Goal: Task Accomplishment & Management: Use online tool/utility

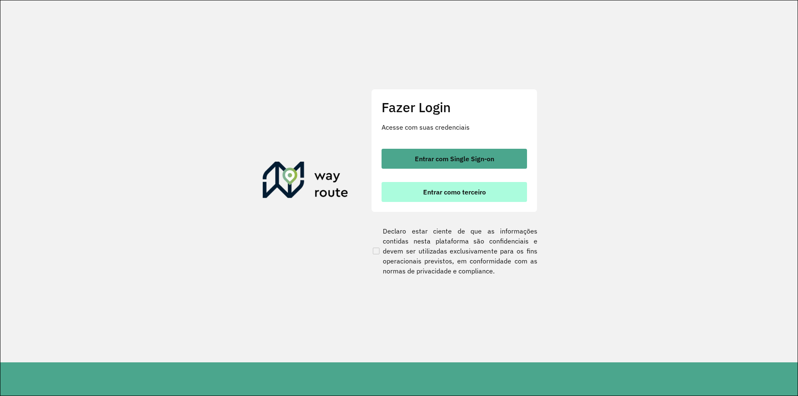
click at [470, 200] on button "Entrar como terceiro" at bounding box center [455, 192] width 146 height 20
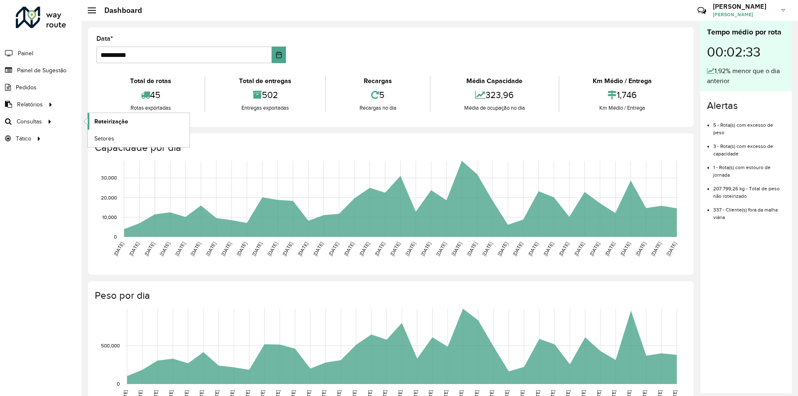
click at [117, 121] on span "Roteirização" at bounding box center [111, 121] width 34 height 9
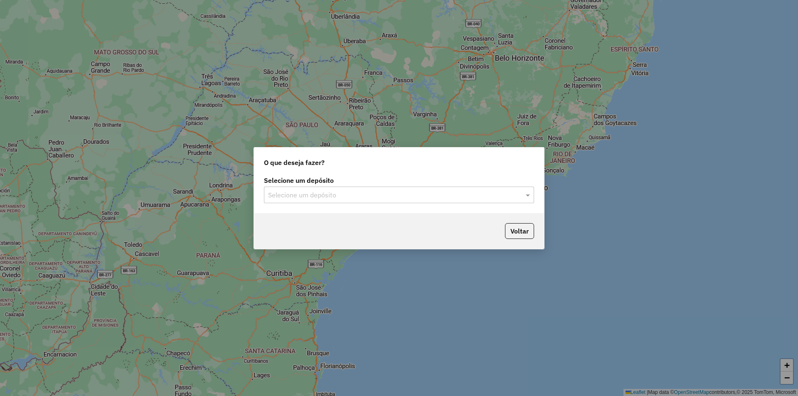
click at [304, 185] on label "Selecione um depósito" at bounding box center [399, 180] width 270 height 10
click at [304, 187] on div "Selecione um depósito" at bounding box center [399, 195] width 270 height 17
click at [302, 195] on input "text" at bounding box center [390, 195] width 245 height 10
click at [294, 213] on div "SAZ AR Tucuman" at bounding box center [398, 219] width 269 height 14
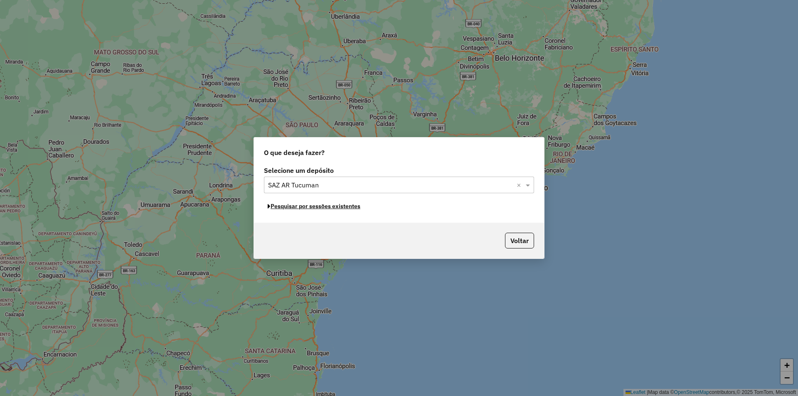
click at [323, 210] on button "Pesquisar por sessões existentes" at bounding box center [314, 206] width 100 height 13
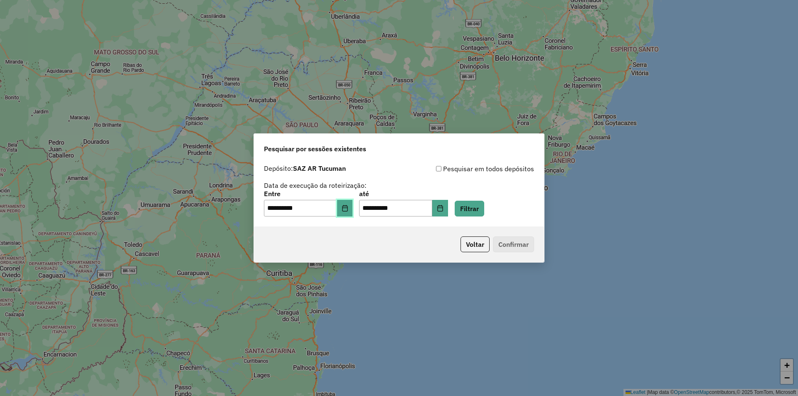
click at [348, 206] on icon "Choose Date" at bounding box center [345, 208] width 7 height 7
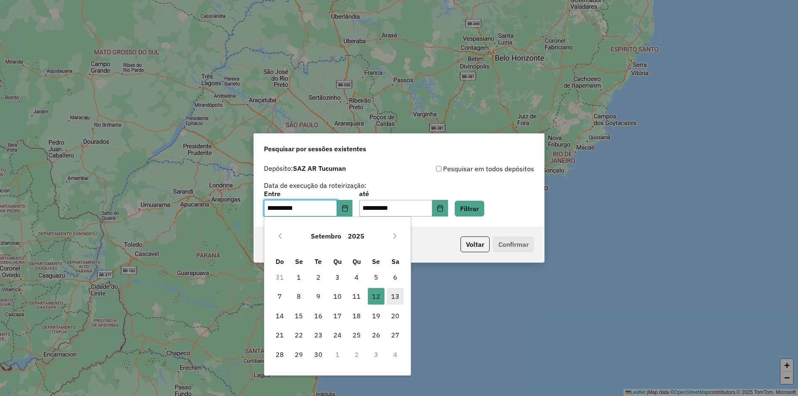
click at [392, 294] on span "13" at bounding box center [395, 296] width 17 height 17
type input "**********"
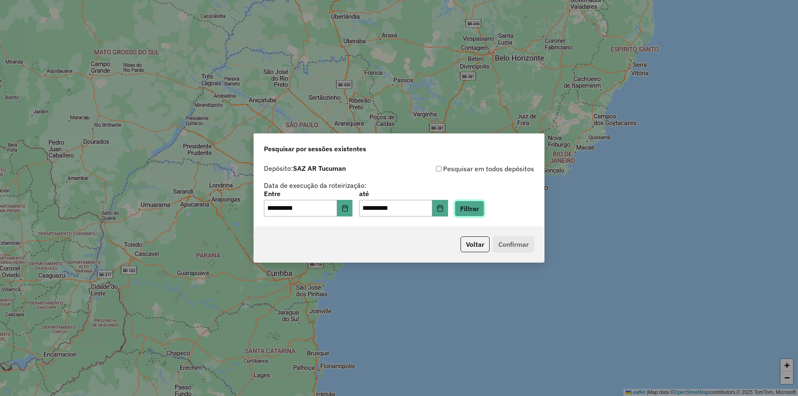
click at [484, 210] on button "Filtrar" at bounding box center [470, 209] width 30 height 16
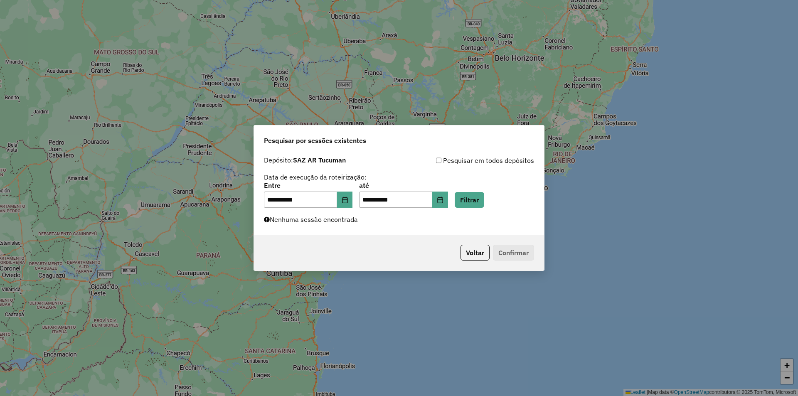
click at [482, 208] on div "**********" at bounding box center [399, 193] width 290 height 83
click at [482, 198] on button "Filtrar" at bounding box center [470, 200] width 30 height 16
